Goal: Transaction & Acquisition: Subscribe to service/newsletter

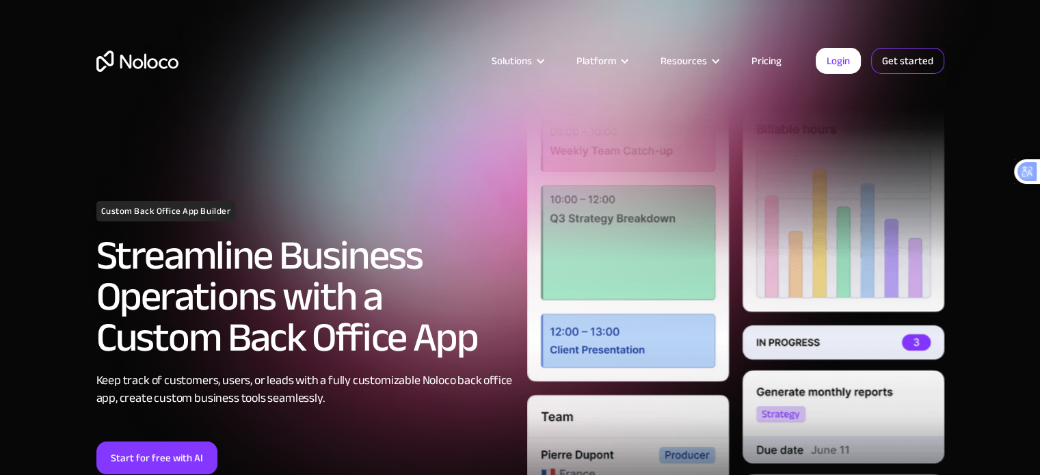
click at [897, 51] on link "Get started" at bounding box center [907, 61] width 73 height 26
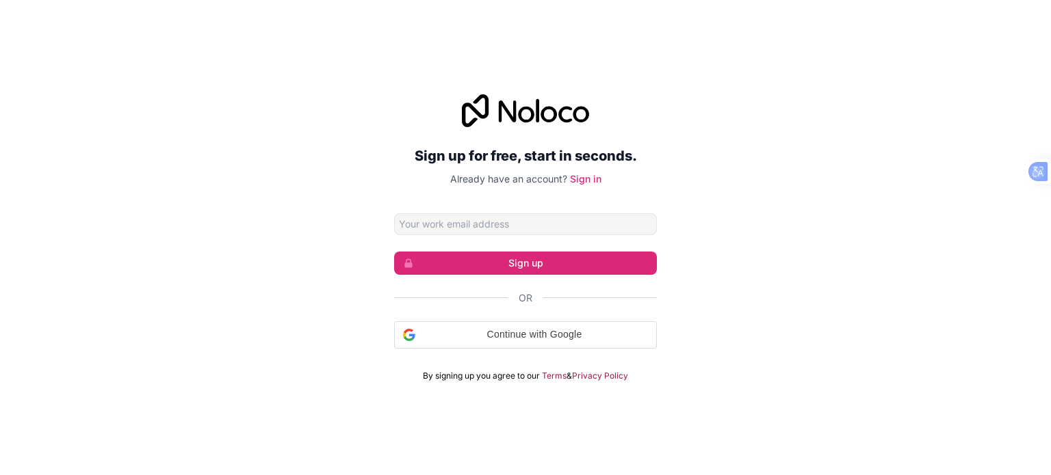
click at [568, 225] on input "Email address" at bounding box center [525, 224] width 263 height 22
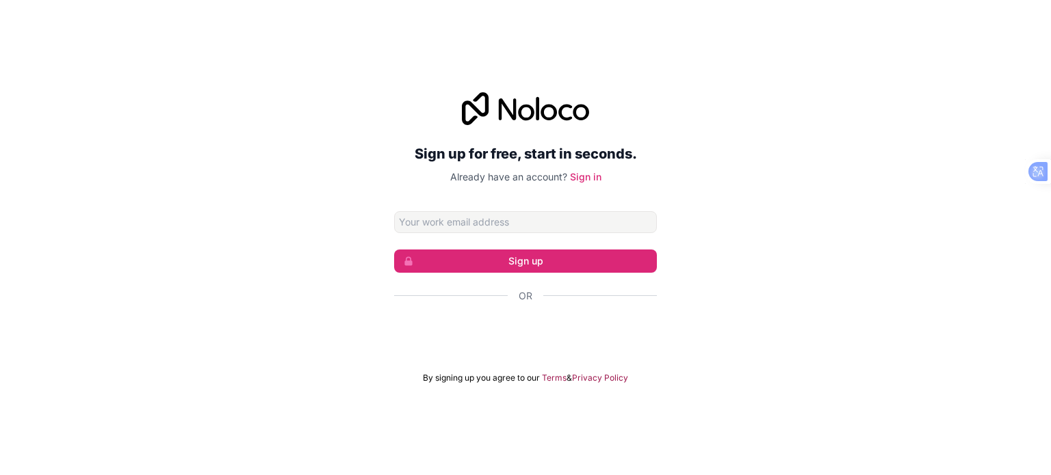
type input "[EMAIL_ADDRESS][DOMAIN_NAME]"
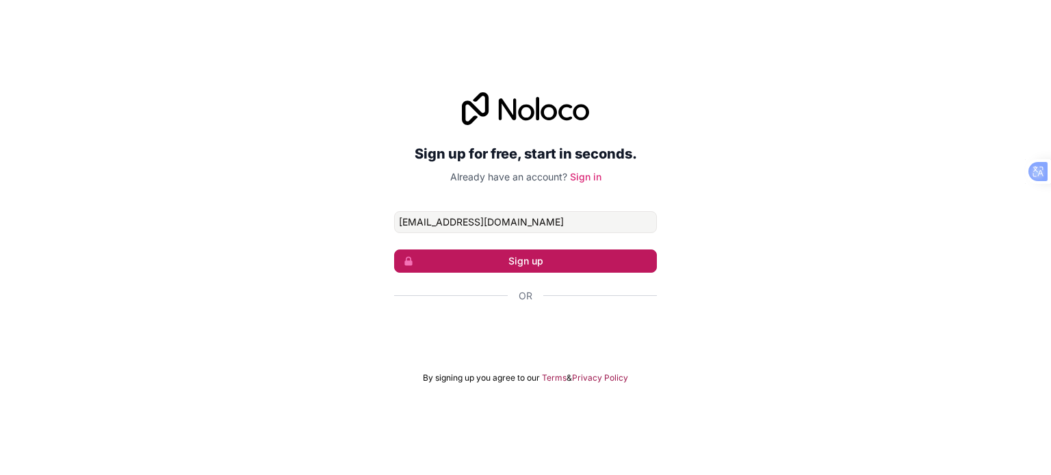
click at [545, 265] on button "Sign up" at bounding box center [525, 261] width 263 height 23
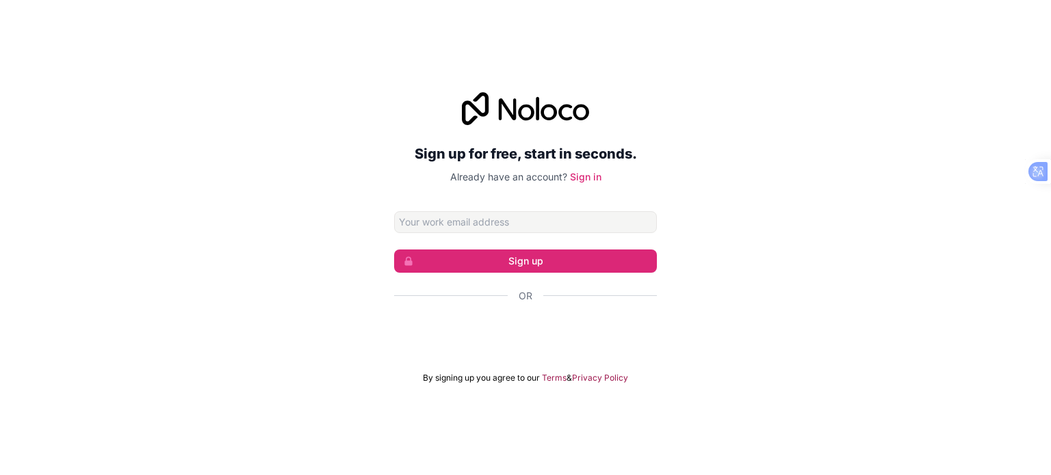
click at [801, 276] on div "Sign up for free, start in seconds. Already have an account? Sign in Sign up Or…" at bounding box center [525, 238] width 1051 height 330
click at [492, 234] on form "Sign up Or By signing up you agree to our Terms & Privacy Policy" at bounding box center [525, 297] width 263 height 172
click at [499, 225] on input "Email address" at bounding box center [525, 222] width 263 height 22
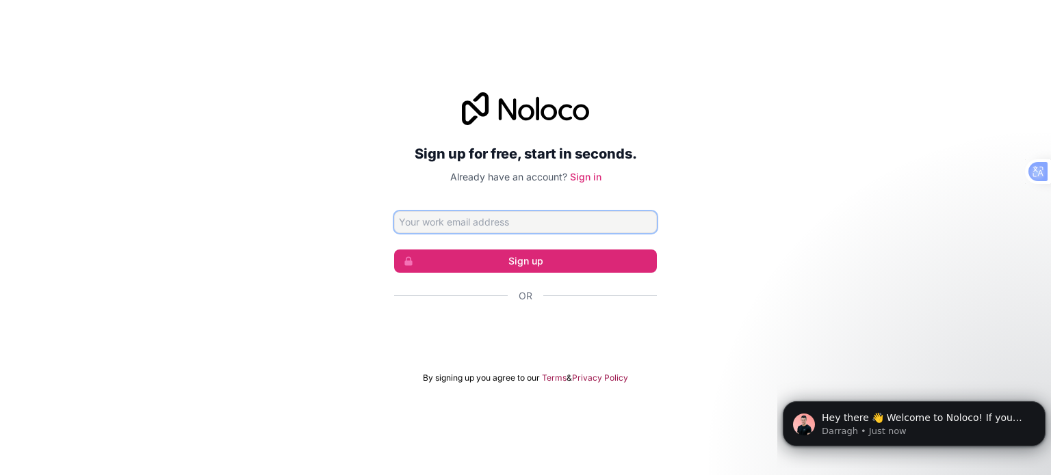
type input "[EMAIL_ADDRESS][DOMAIN_NAME]"
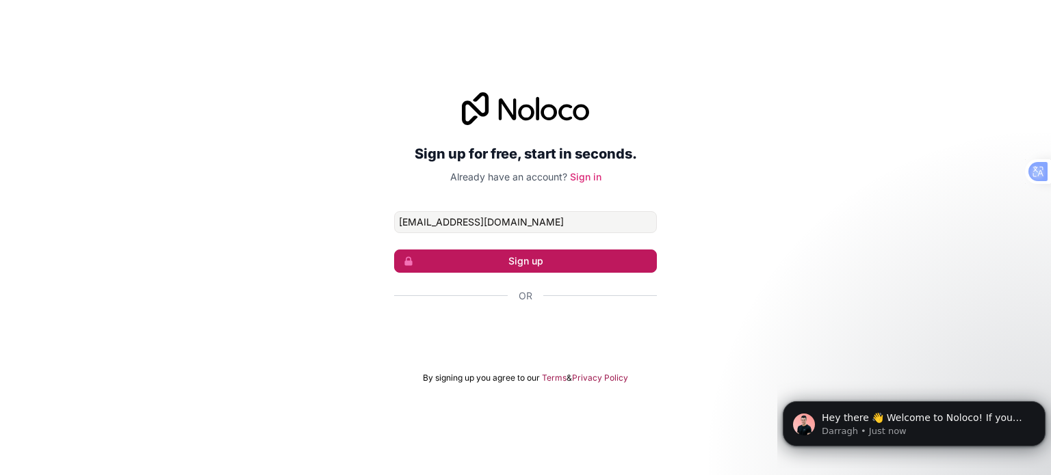
click at [487, 259] on button "Sign up" at bounding box center [525, 261] width 263 height 23
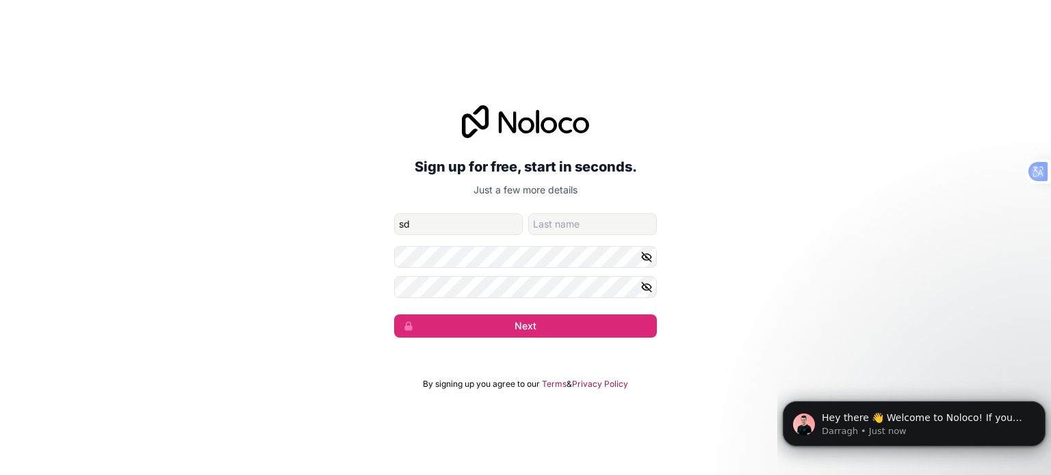
type input "sd"
click at [602, 224] on input "family-name" at bounding box center [592, 224] width 129 height 22
type input "asd"
click at [394, 315] on button "Next" at bounding box center [525, 326] width 263 height 23
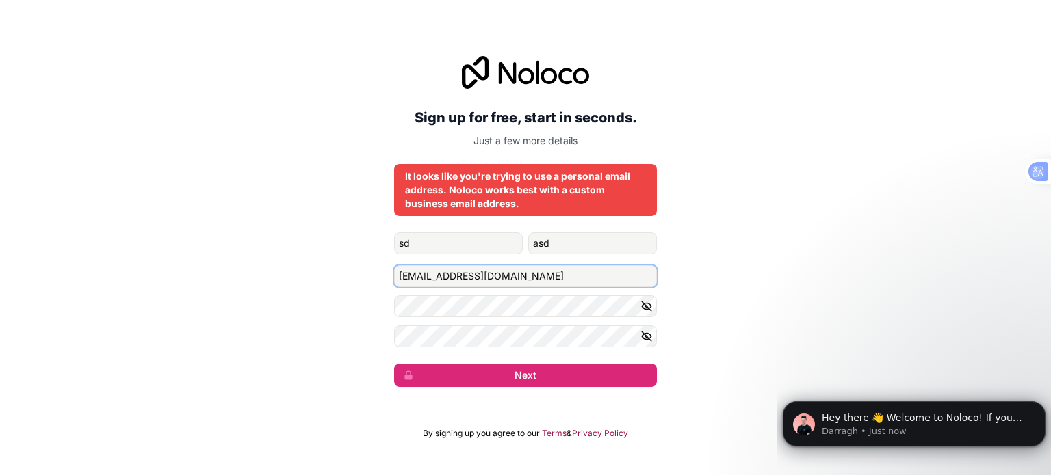
click at [500, 270] on input "awatattor@gmail.com" at bounding box center [525, 276] width 263 height 22
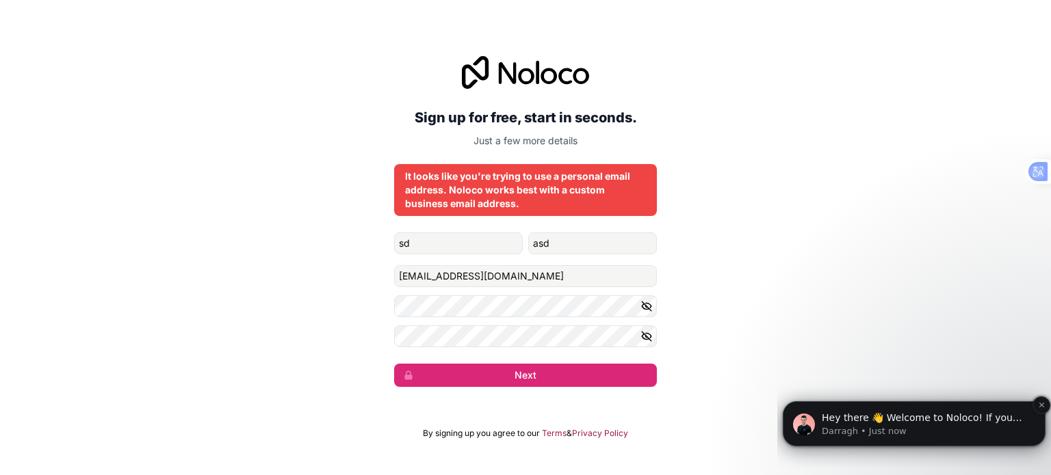
click at [937, 441] on div "Hey there 👋 Welcome to Noloco! If you have any questions, just reply to this me…" at bounding box center [913, 424] width 263 height 45
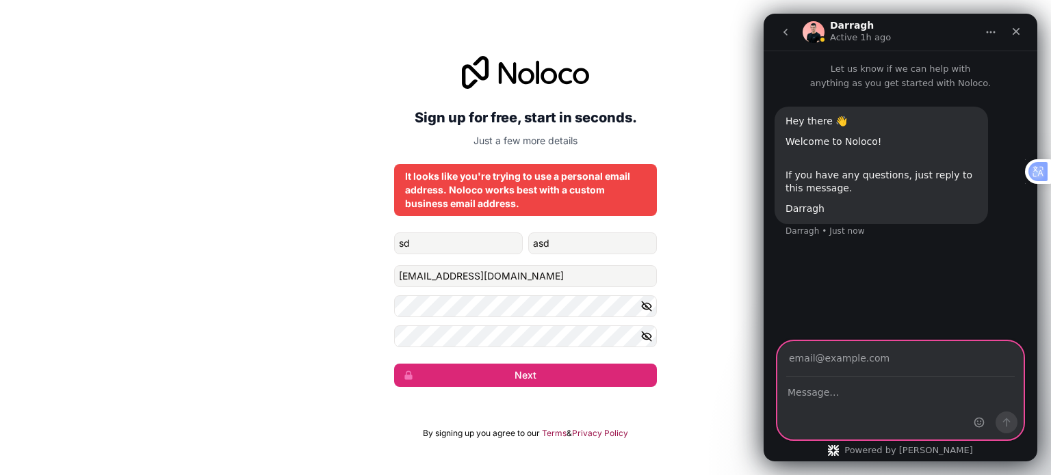
click at [889, 386] on textarea "Message…" at bounding box center [900, 389] width 245 height 23
type textarea "I donthave business email"
click at [819, 360] on input "Your email" at bounding box center [900, 359] width 228 height 35
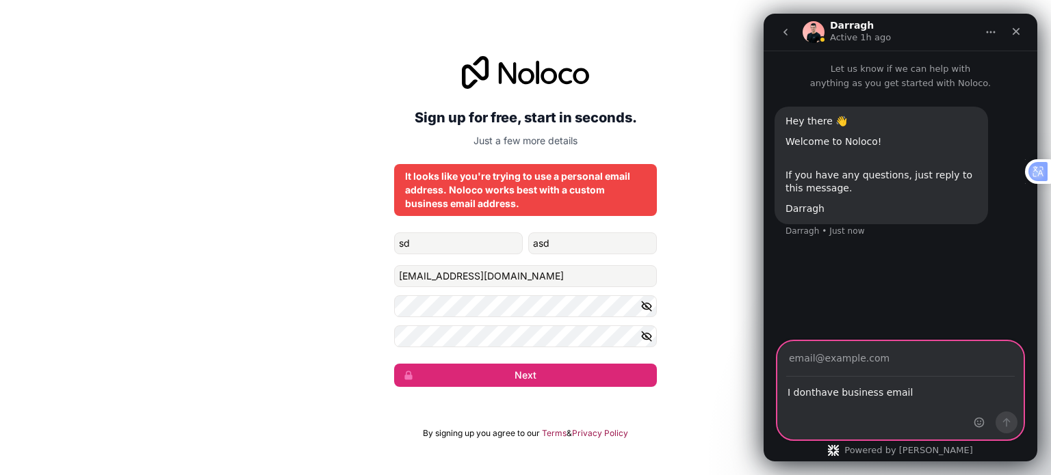
type input "awatattor@gmail.com"
click at [1012, 423] on button "Send a message…" at bounding box center [1006, 423] width 22 height 22
